Goal: Navigation & Orientation: Find specific page/section

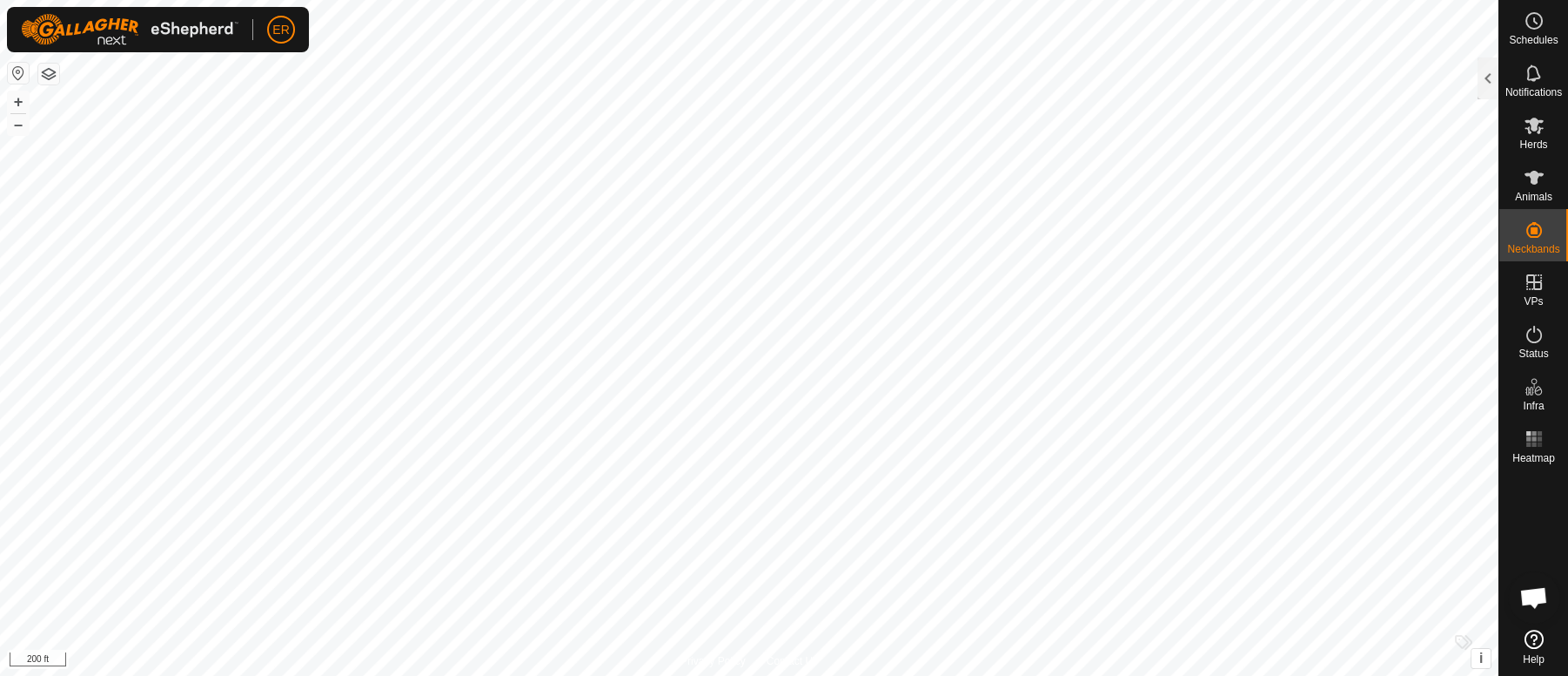
scroll to position [14500, 0]
click at [22, 101] on button "+" at bounding box center [18, 101] width 21 height 21
click at [14, 100] on button "+" at bounding box center [18, 101] width 21 height 21
checkbox input "false"
checkbox input "true"
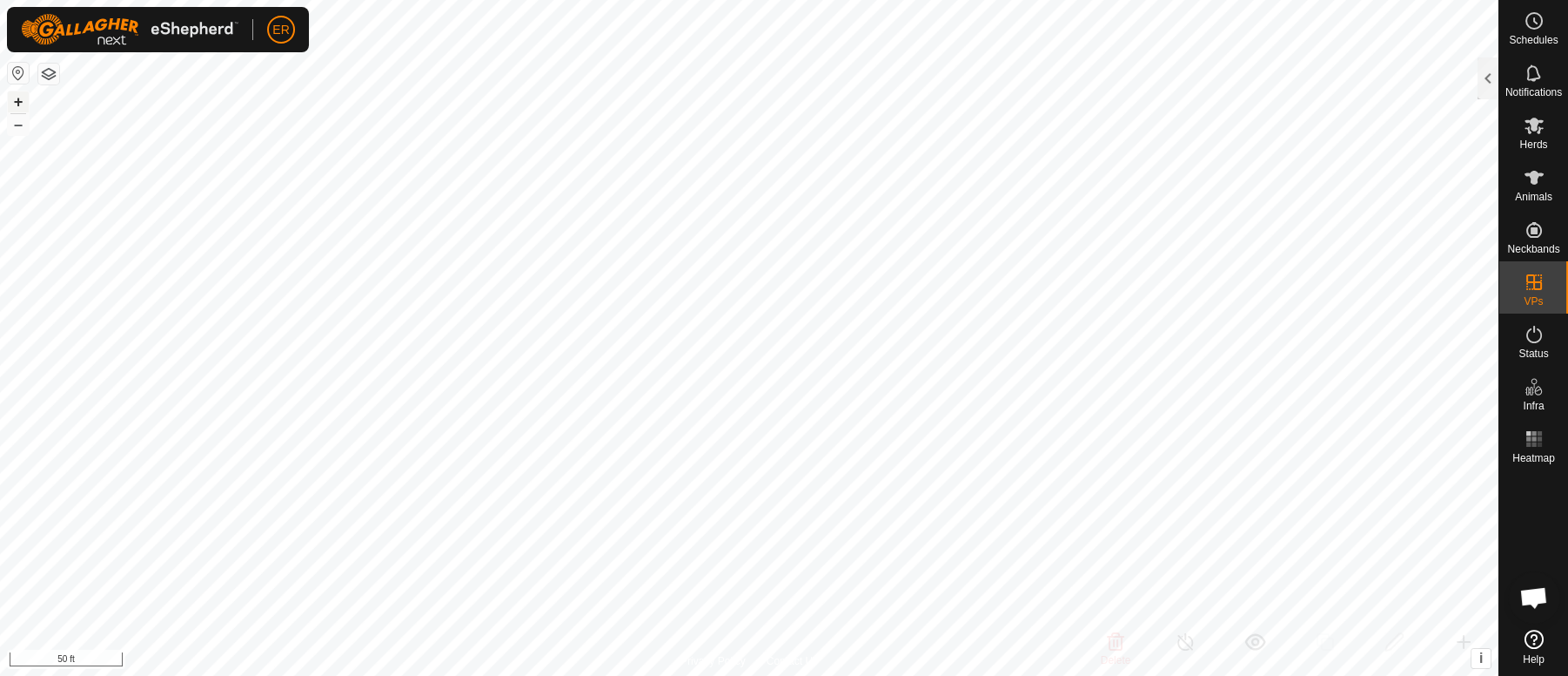
checkbox input "true"
checkbox input "false"
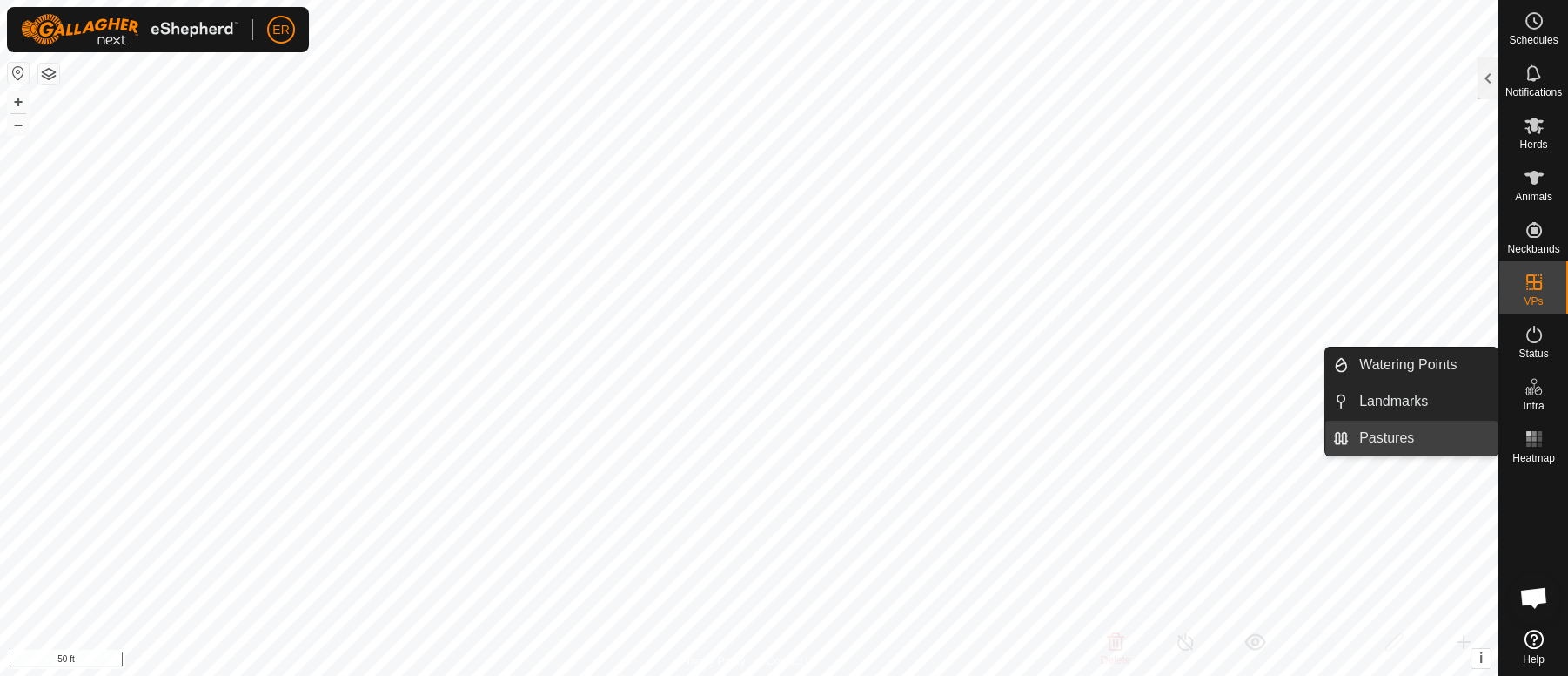
click at [1459, 441] on link "Pastures" at bounding box center [1423, 438] width 149 height 34
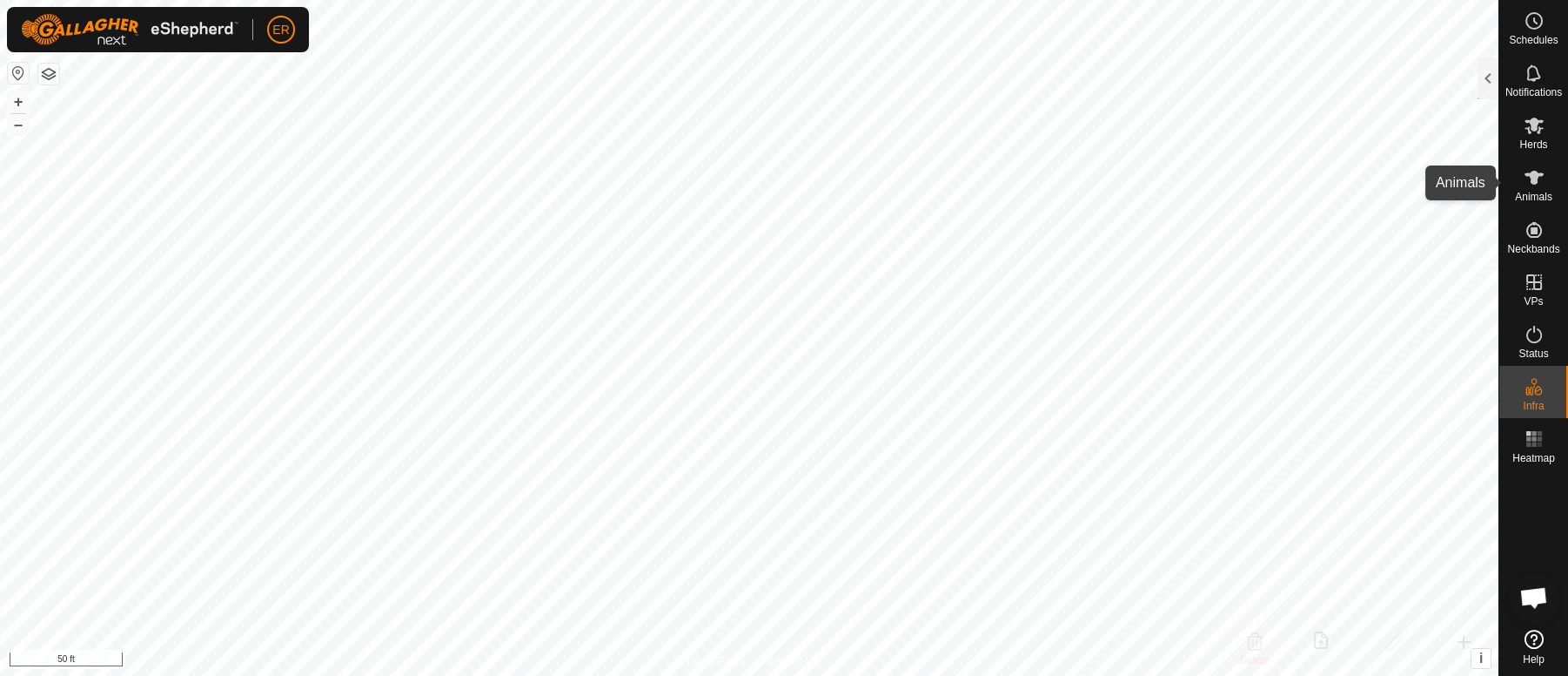
click at [1525, 179] on icon at bounding box center [1534, 177] width 21 height 21
click at [1535, 175] on icon at bounding box center [1534, 177] width 19 height 14
click at [1489, 73] on div at bounding box center [1487, 78] width 21 height 42
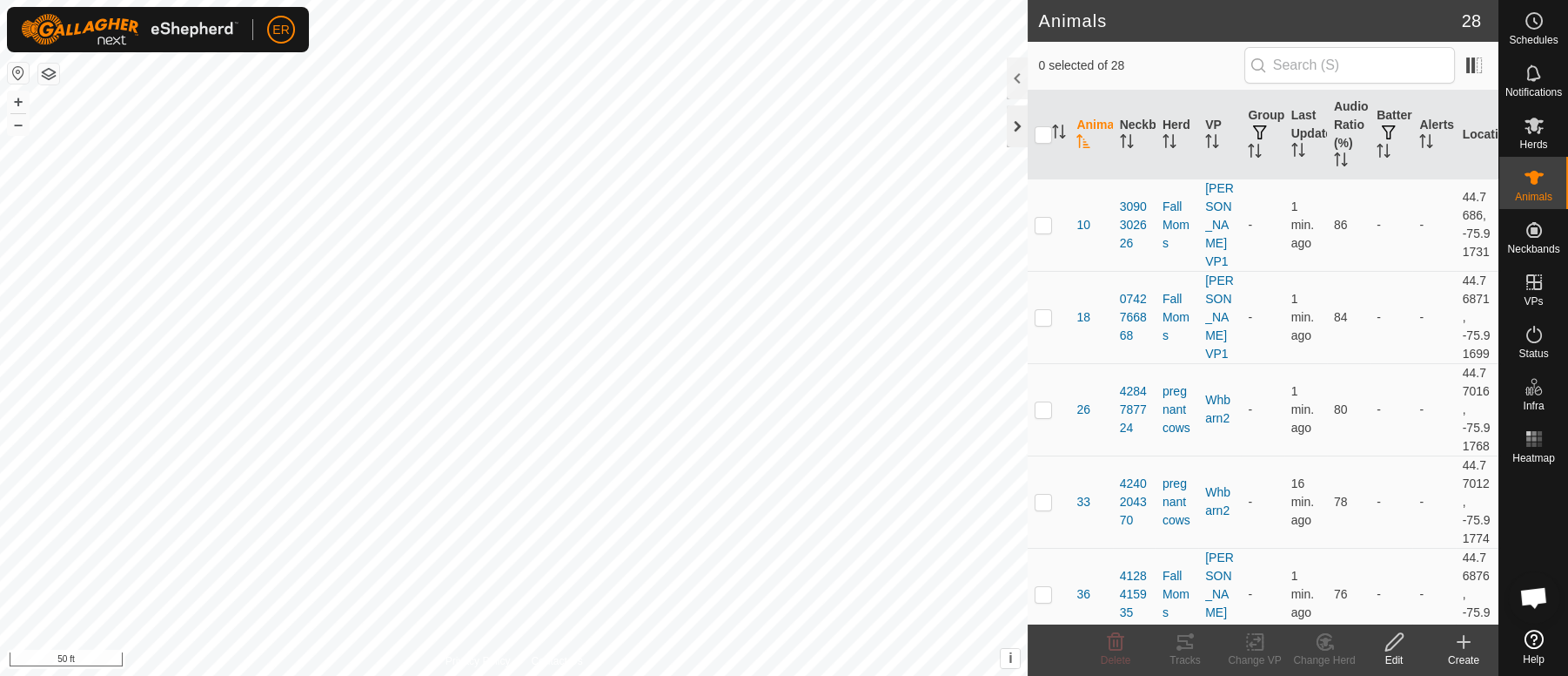
click at [1015, 123] on div at bounding box center [1017, 126] width 21 height 42
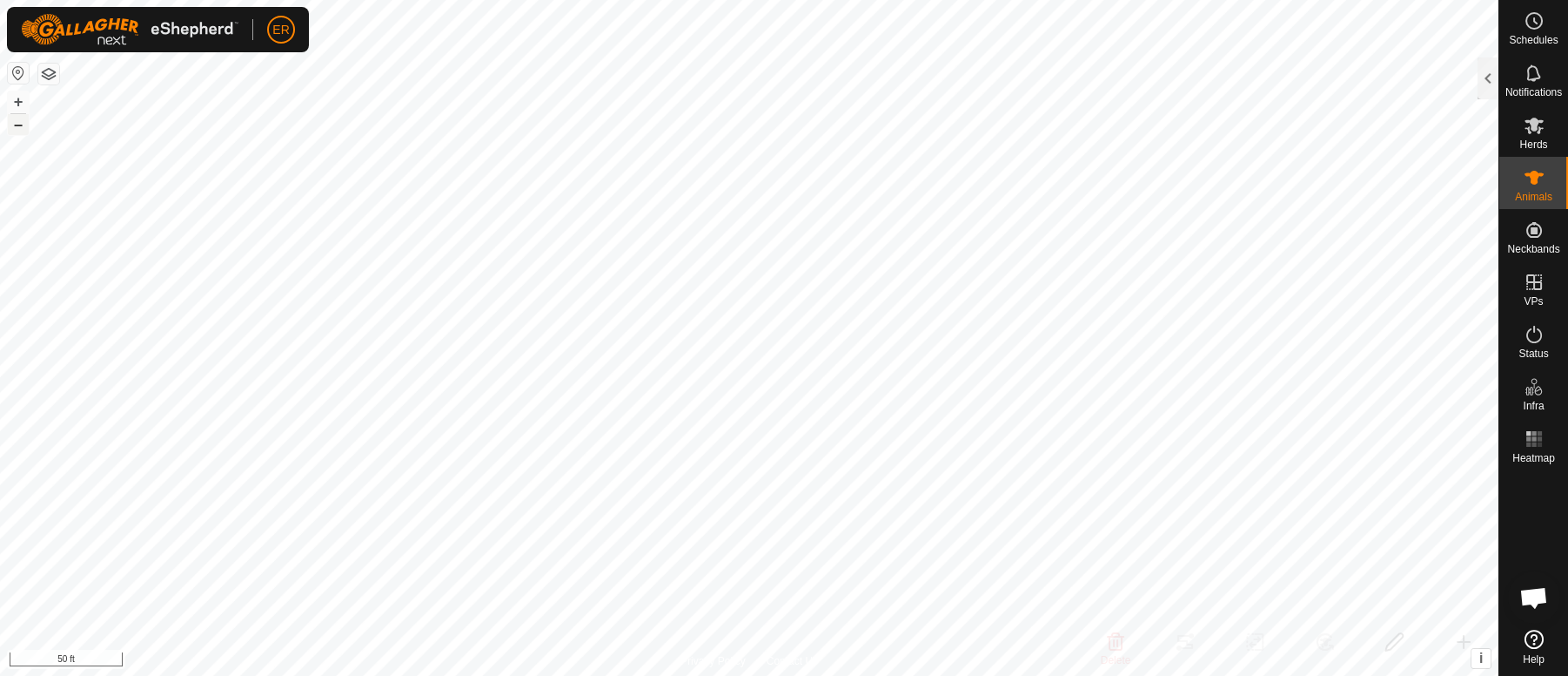
click at [14, 120] on button "–" at bounding box center [18, 124] width 21 height 21
